Goal: Task Accomplishment & Management: Manage account settings

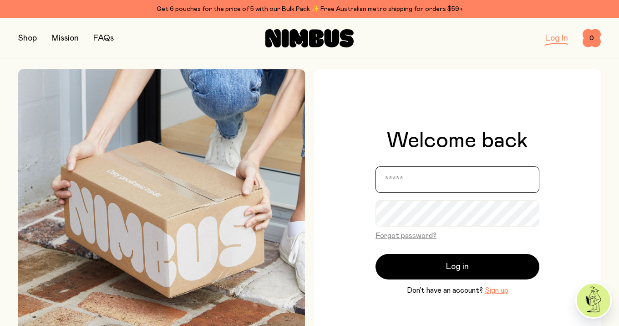
click at [444, 187] on input "email" at bounding box center [458, 179] width 164 height 26
type input "**********"
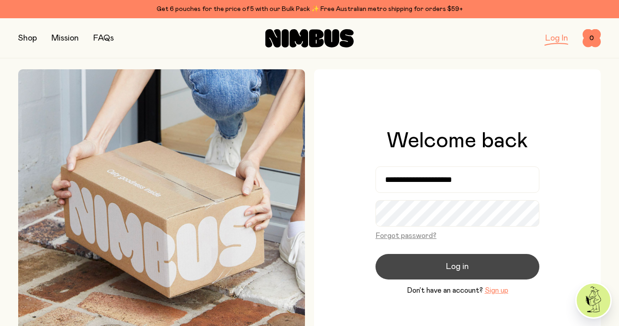
click at [447, 269] on span "Log in" at bounding box center [457, 266] width 23 height 13
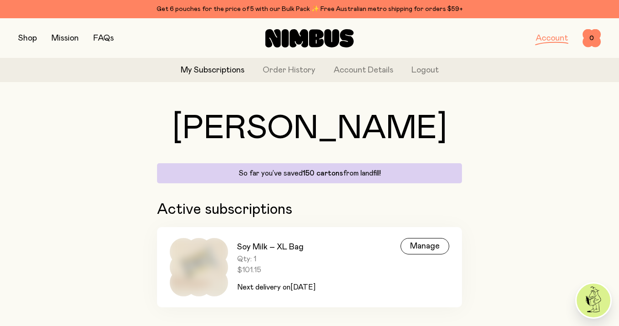
scroll to position [16, 0]
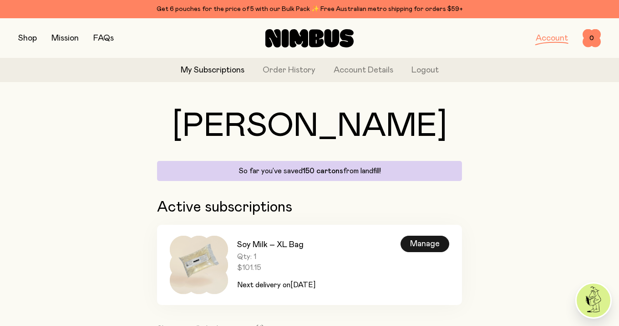
click at [428, 247] on div "Manage" at bounding box center [425, 243] width 49 height 16
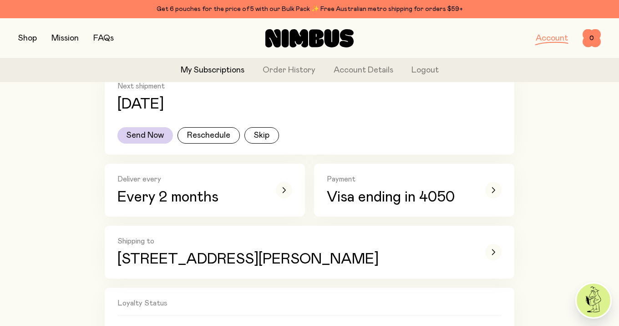
scroll to position [166, 0]
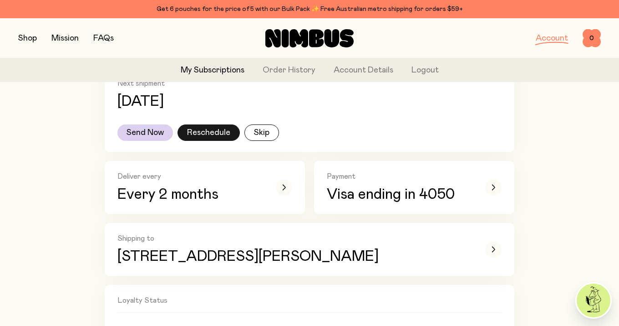
click at [217, 138] on button "Reschedule" at bounding box center [209, 132] width 62 height 16
select select "*"
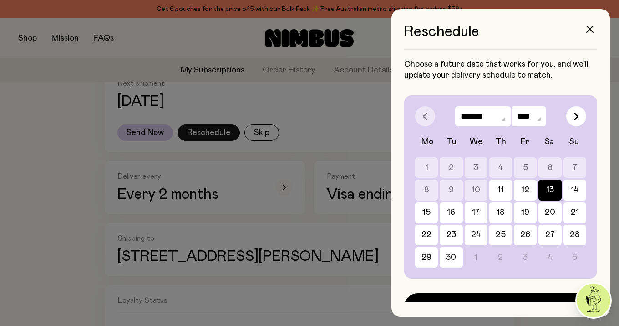
scroll to position [0, 0]
click at [592, 26] on icon "button" at bounding box center [589, 28] width 7 height 7
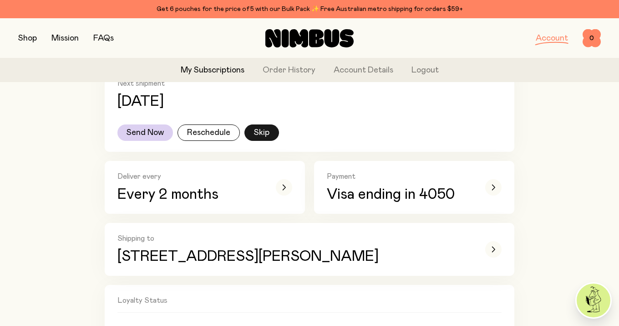
click at [262, 132] on button "Skip" at bounding box center [262, 132] width 35 height 16
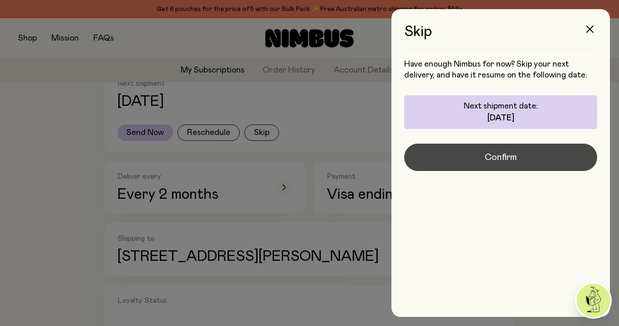
click at [508, 160] on span "Confirm" at bounding box center [501, 157] width 32 height 13
